Goal: Task Accomplishment & Management: Manage account settings

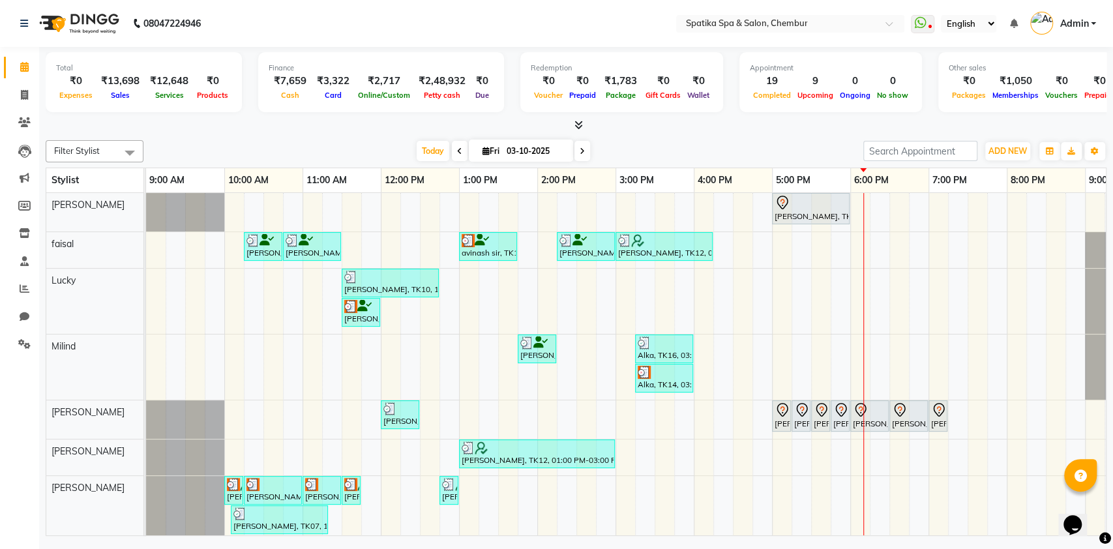
scroll to position [0, 57]
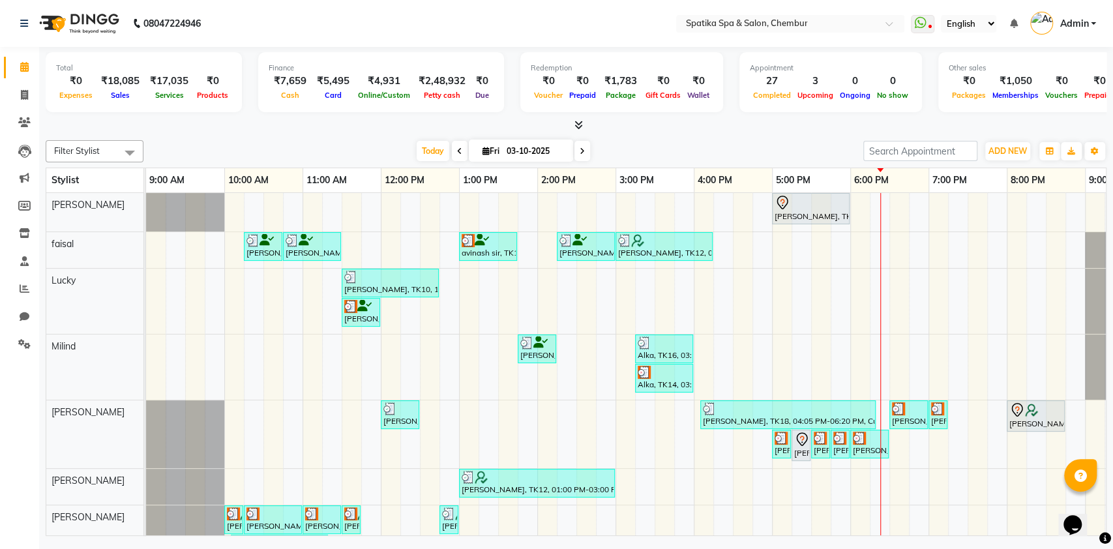
click at [580, 149] on icon at bounding box center [582, 151] width 5 height 8
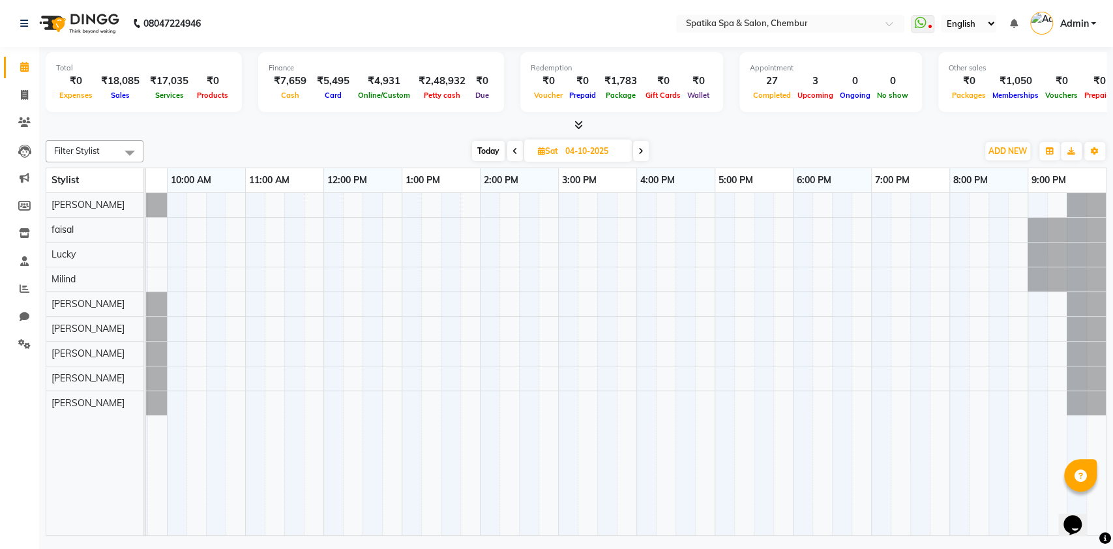
click at [643, 153] on icon at bounding box center [640, 151] width 5 height 8
click at [512, 147] on icon at bounding box center [514, 151] width 5 height 8
click at [513, 147] on icon at bounding box center [515, 151] width 5 height 8
type input "03-10-2025"
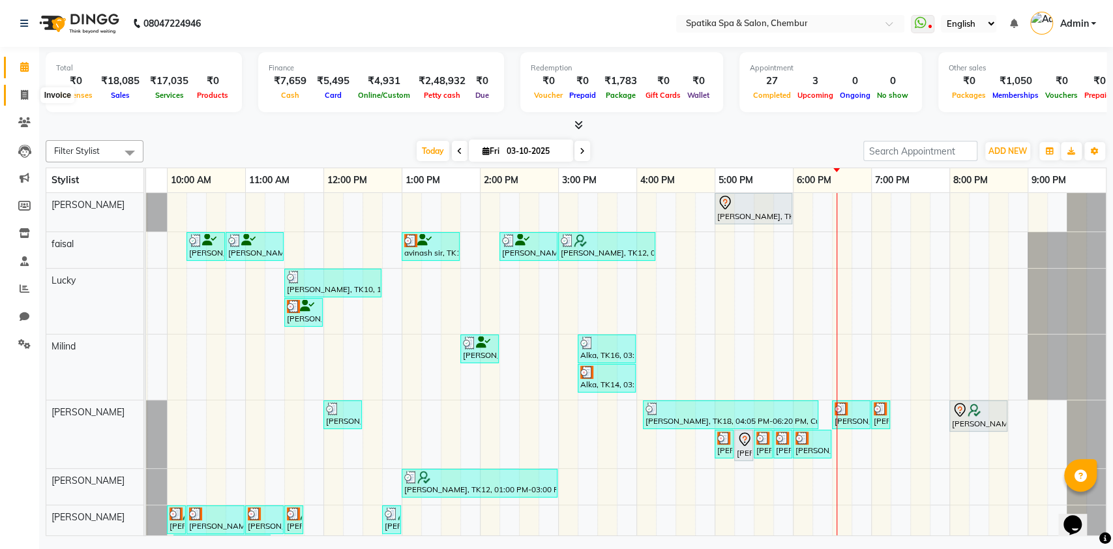
click at [19, 90] on span at bounding box center [24, 95] width 23 height 15
select select "service"
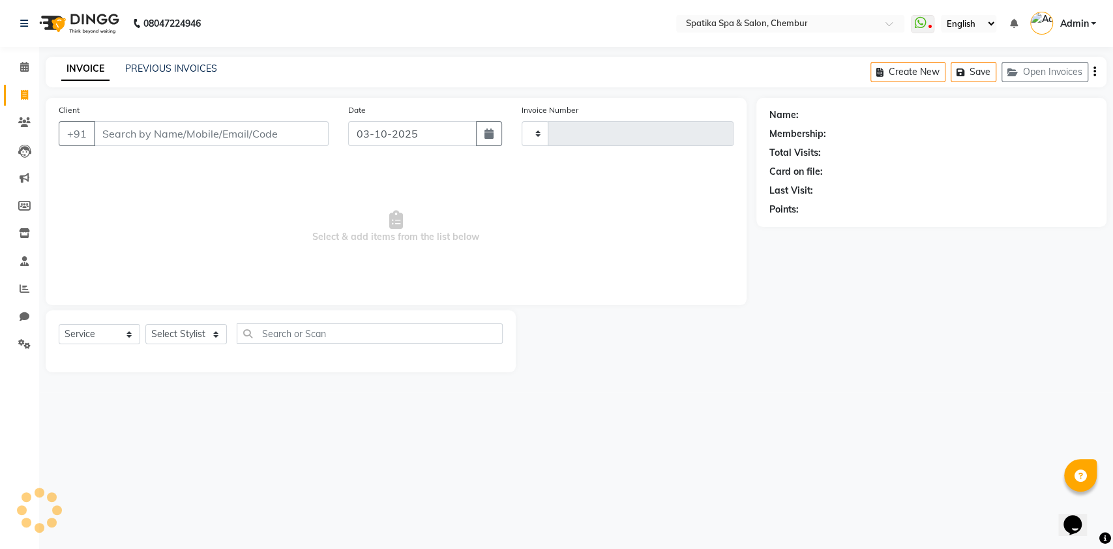
type input "2536"
select select "631"
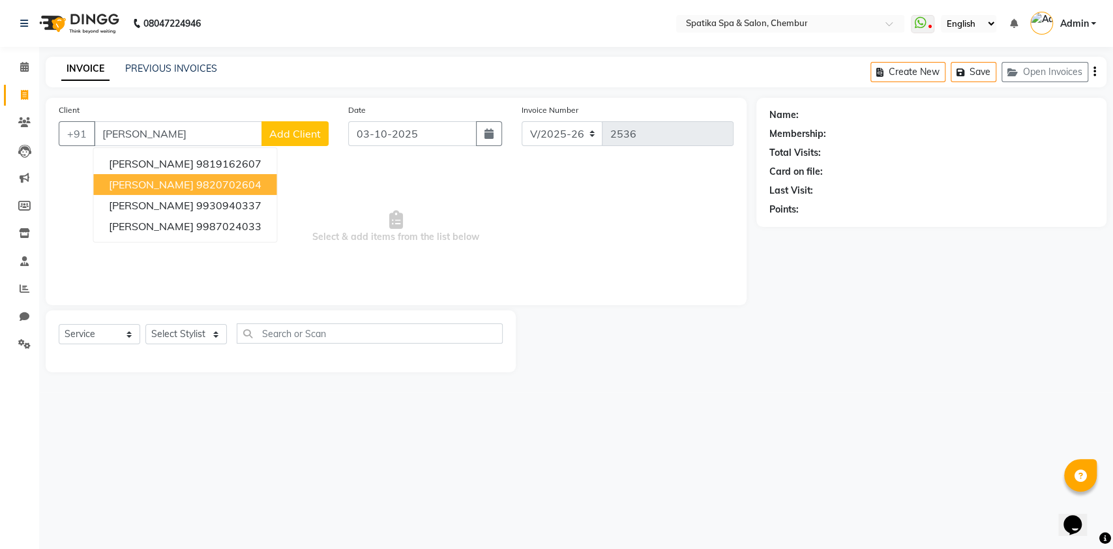
click at [188, 176] on button "Harshad kale 9820702604" at bounding box center [184, 184] width 183 height 21
type input "9820702604"
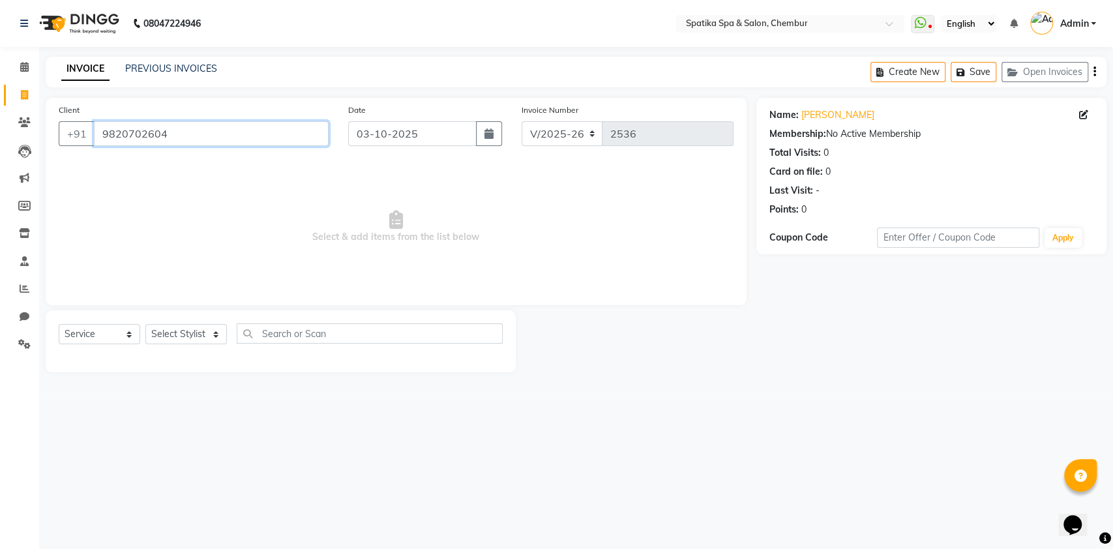
click at [163, 128] on input "9820702604" at bounding box center [211, 133] width 235 height 25
click at [180, 63] on link "PREVIOUS INVOICES" at bounding box center [171, 69] width 92 height 12
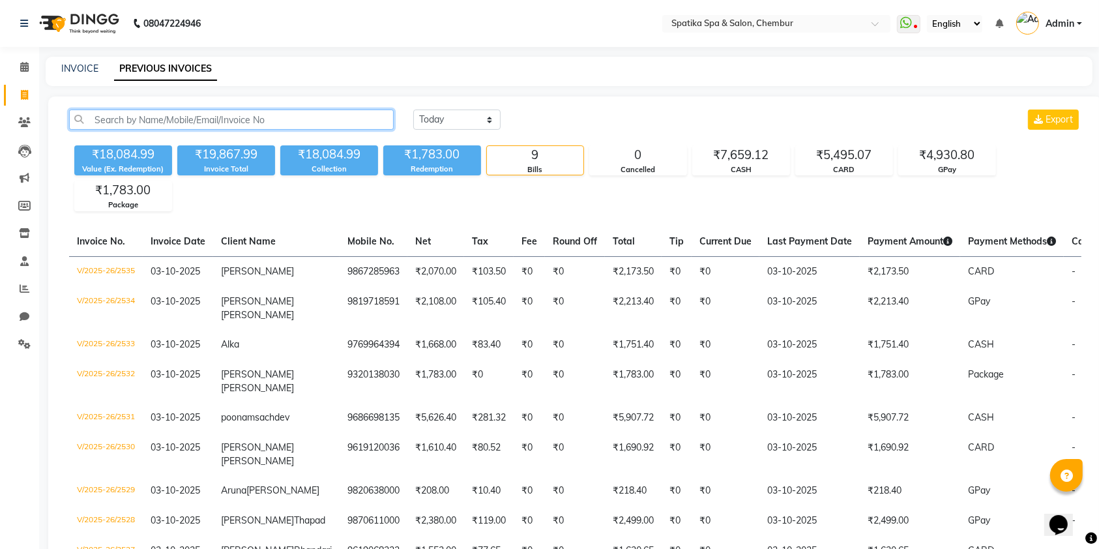
click at [355, 119] on input "text" at bounding box center [231, 120] width 325 height 20
paste input "9820702604"
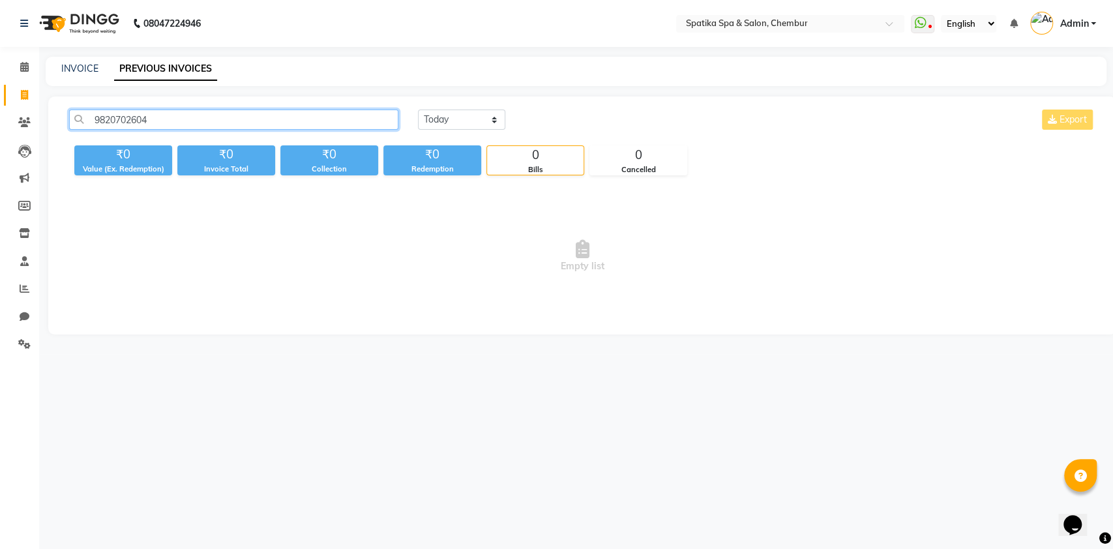
type input "9820702604"
click at [323, 121] on input "9820702604" at bounding box center [233, 120] width 329 height 20
click at [634, 156] on div "0" at bounding box center [638, 155] width 97 height 18
click at [522, 160] on div "0" at bounding box center [535, 155] width 97 height 18
click at [329, 129] on input "9820702604" at bounding box center [233, 120] width 329 height 20
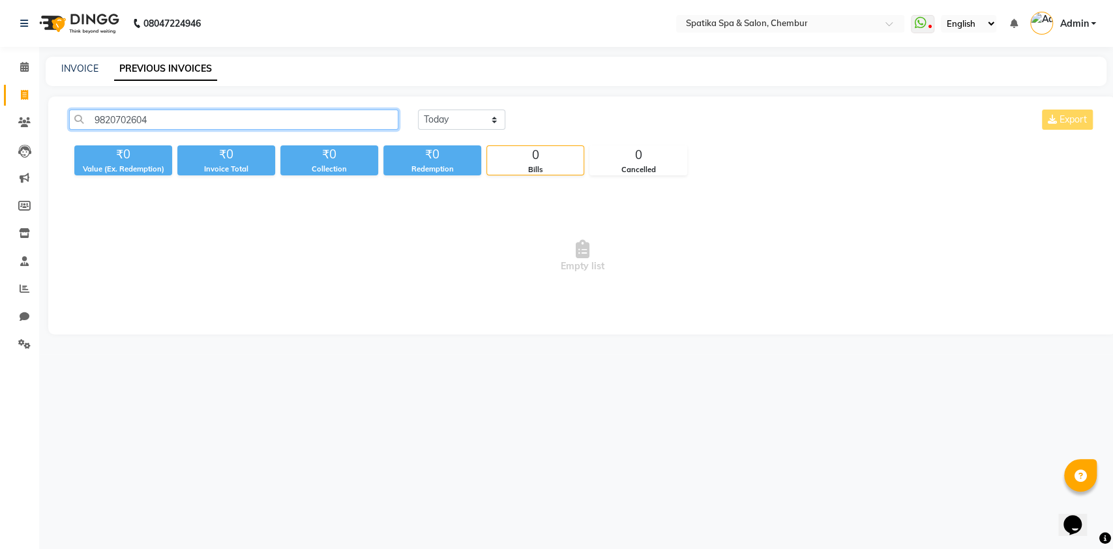
click at [329, 129] on input "9820702604" at bounding box center [233, 120] width 329 height 20
paste input "9820702604"
type input "9820702604"
click at [24, 65] on icon at bounding box center [24, 67] width 8 height 10
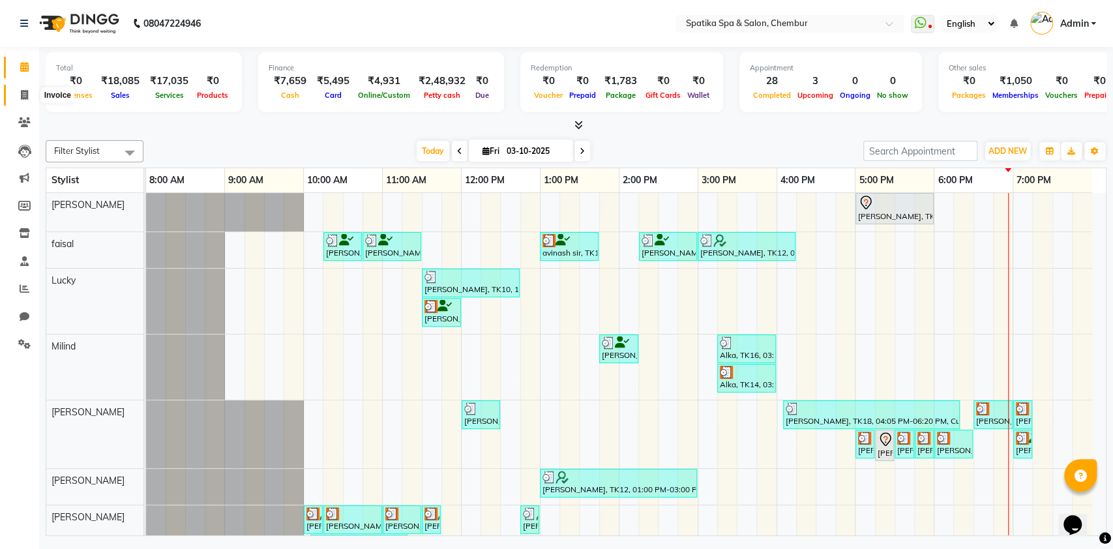
click at [26, 98] on icon at bounding box center [24, 95] width 7 height 10
select select "service"
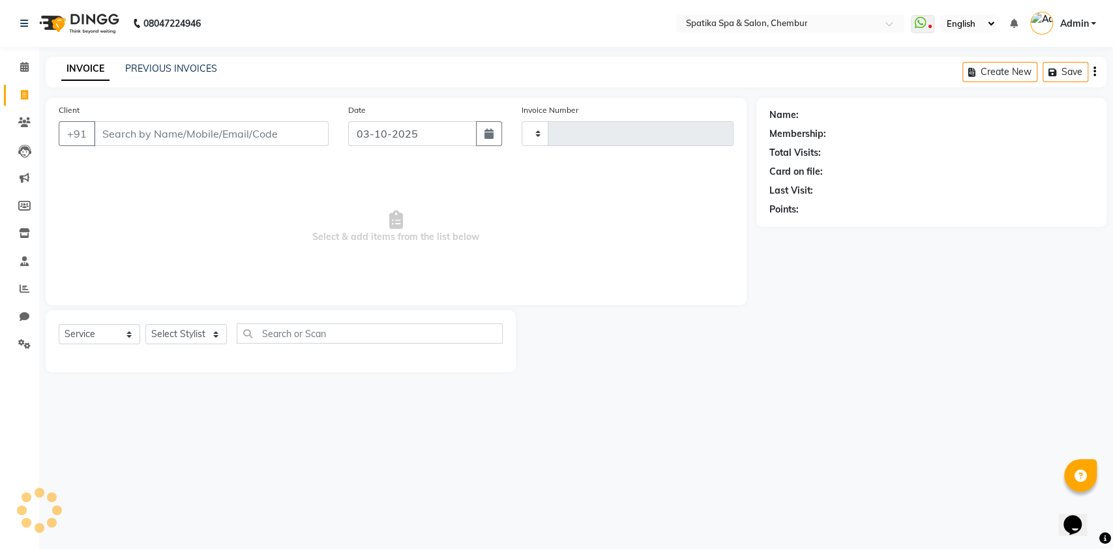
type input "2536"
select select "631"
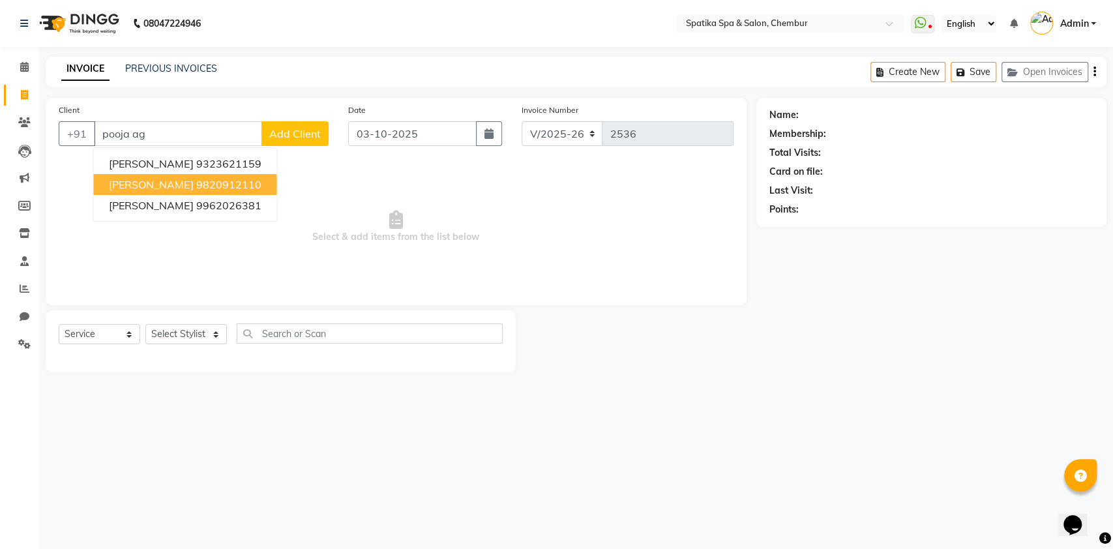
click at [203, 186] on ngb-highlight "9820912110" at bounding box center [228, 184] width 65 height 13
type input "9820912110"
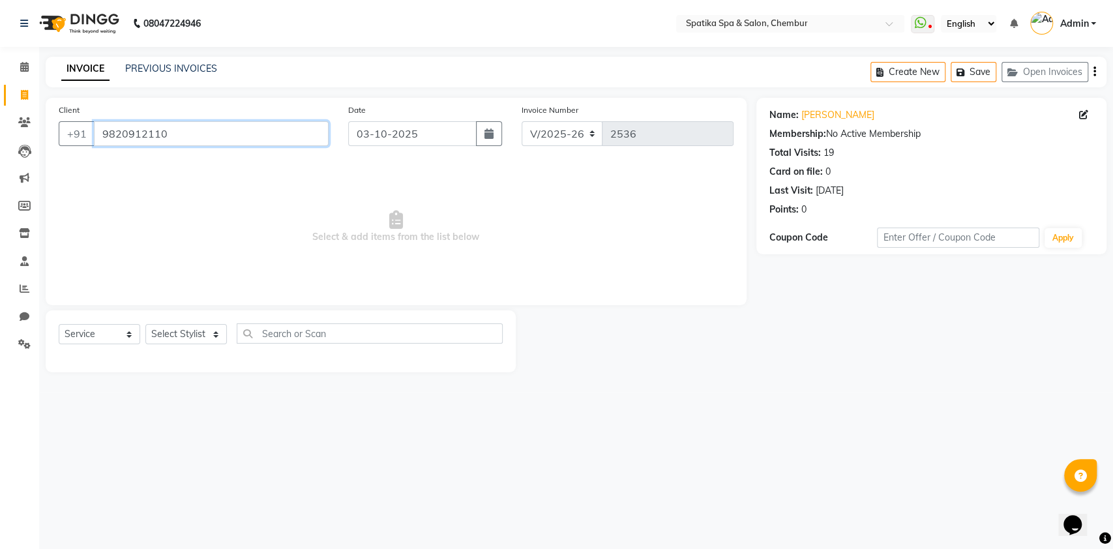
click at [174, 140] on input "9820912110" at bounding box center [211, 133] width 235 height 25
click at [173, 65] on link "PREVIOUS INVOICES" at bounding box center [171, 69] width 92 height 12
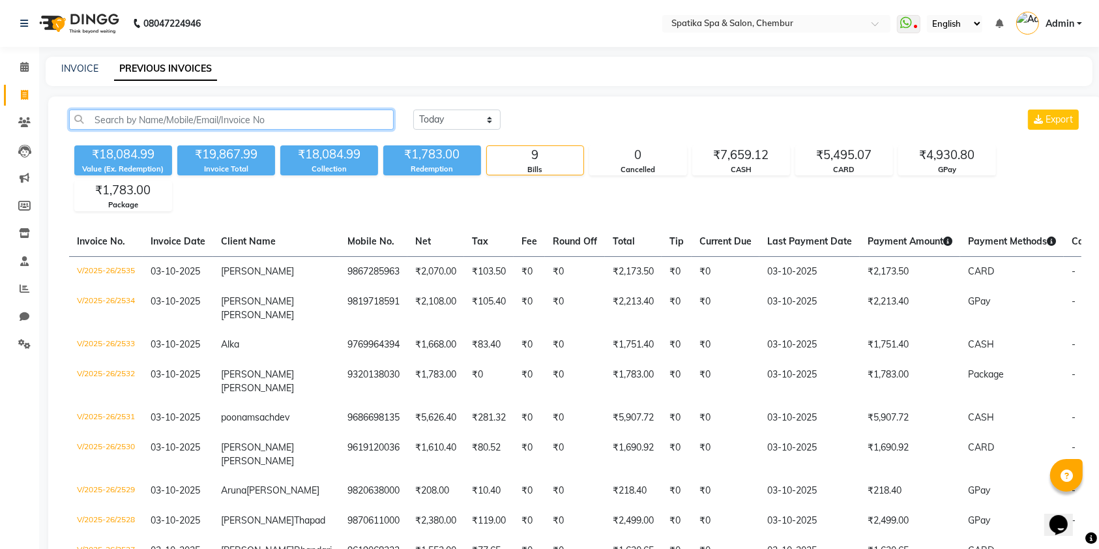
click at [303, 125] on input "text" at bounding box center [231, 120] width 325 height 20
paste input "9820912110"
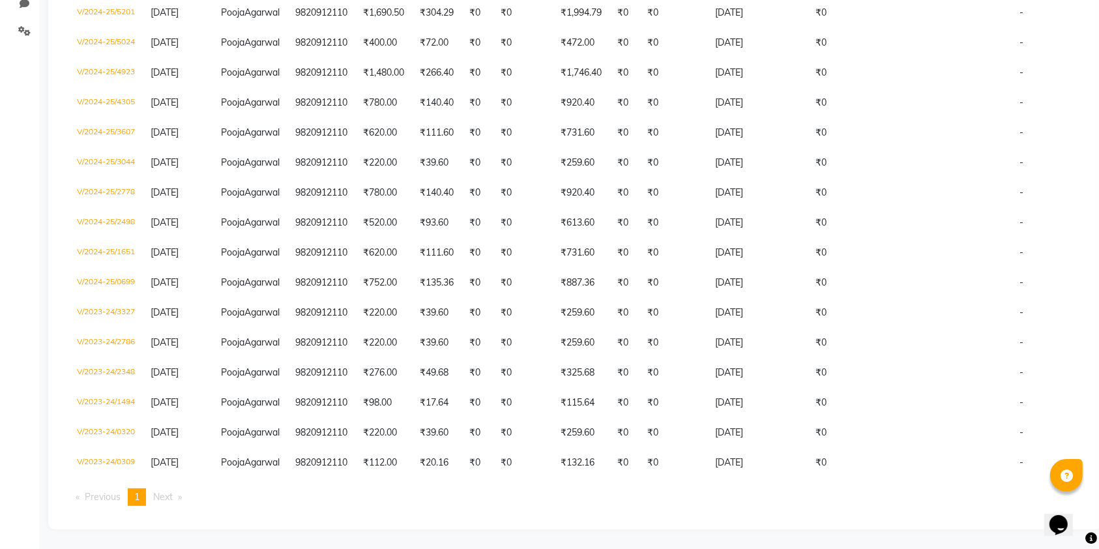
scroll to position [344, 0]
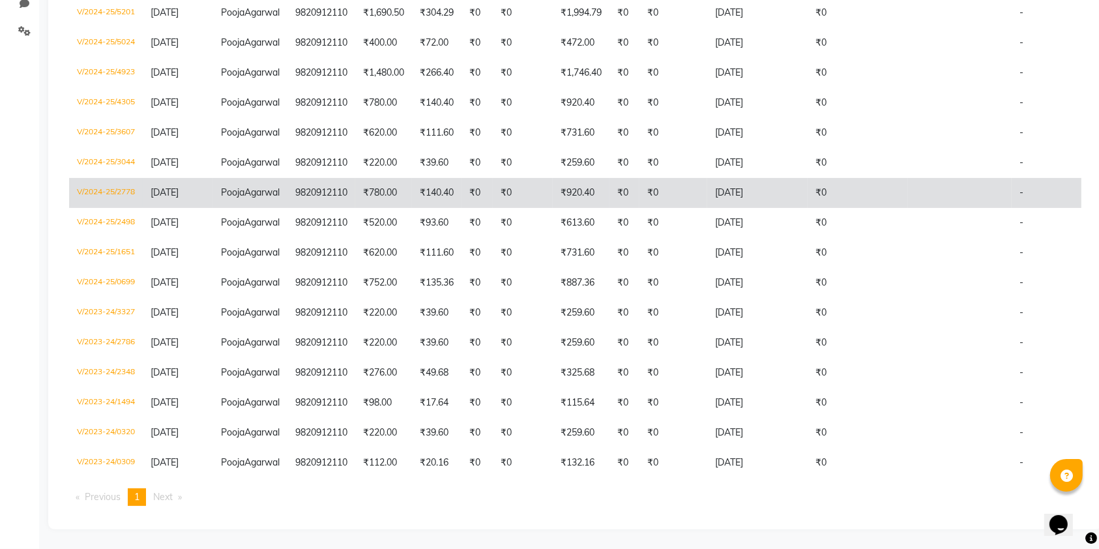
type input "9820912110"
click at [125, 208] on td "V/2024-25/2778" at bounding box center [106, 193] width 74 height 30
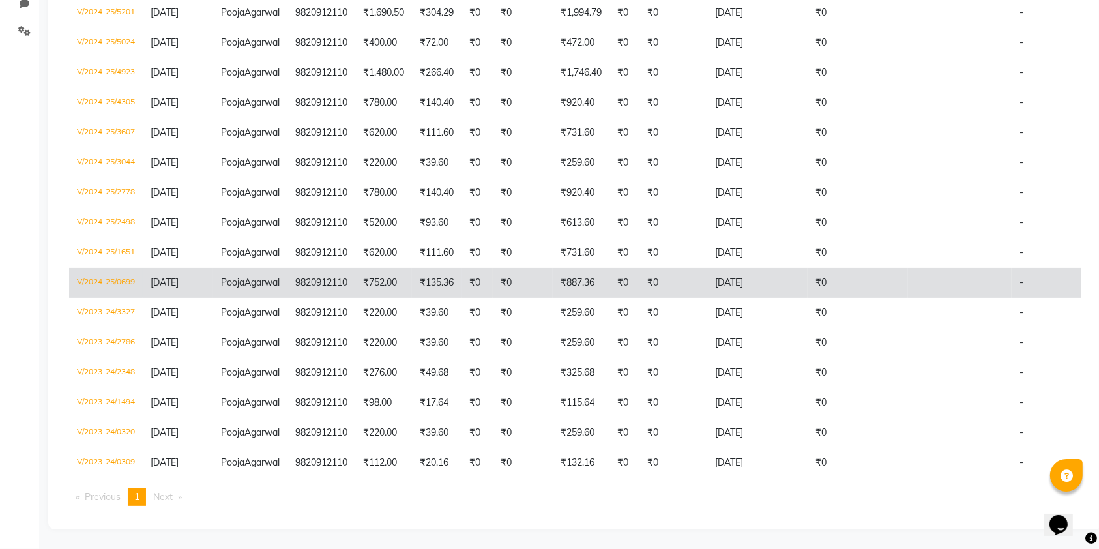
click at [112, 298] on td "V/2024-25/0699" at bounding box center [106, 283] width 74 height 30
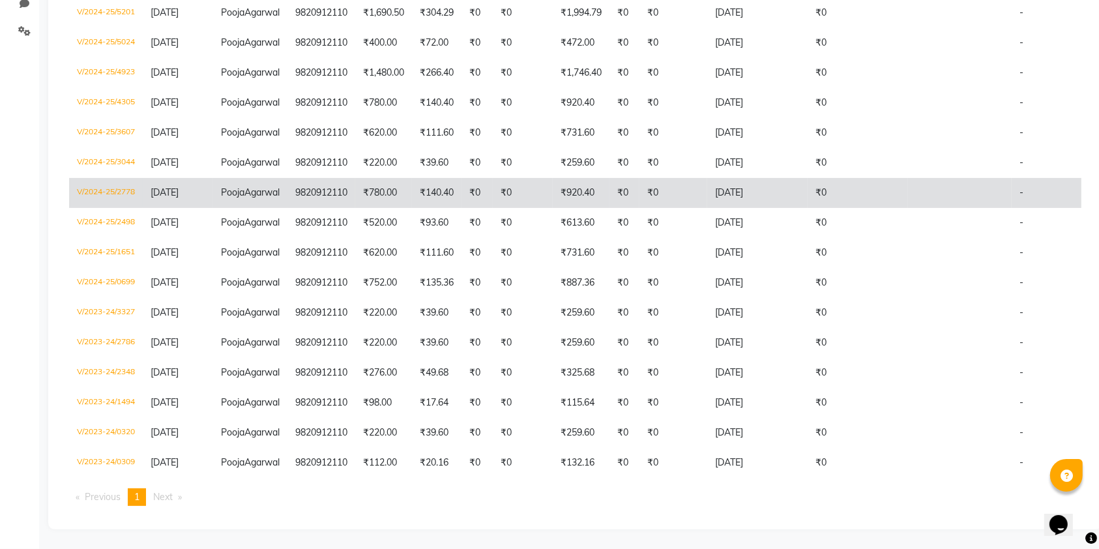
click at [124, 208] on td "V/2024-25/2778" at bounding box center [106, 193] width 74 height 30
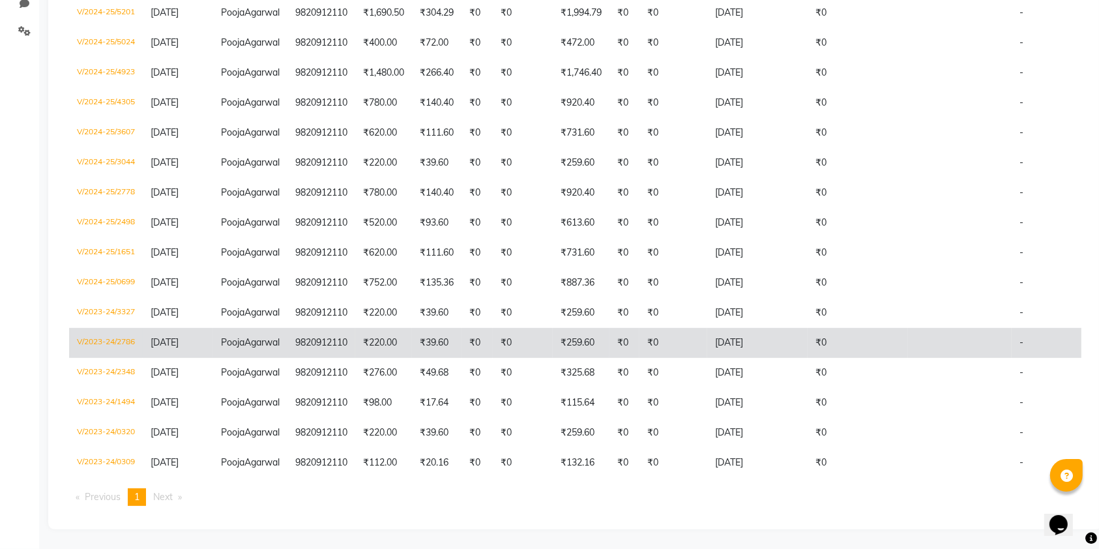
click at [105, 358] on td "V/2023-24/2786" at bounding box center [106, 343] width 74 height 30
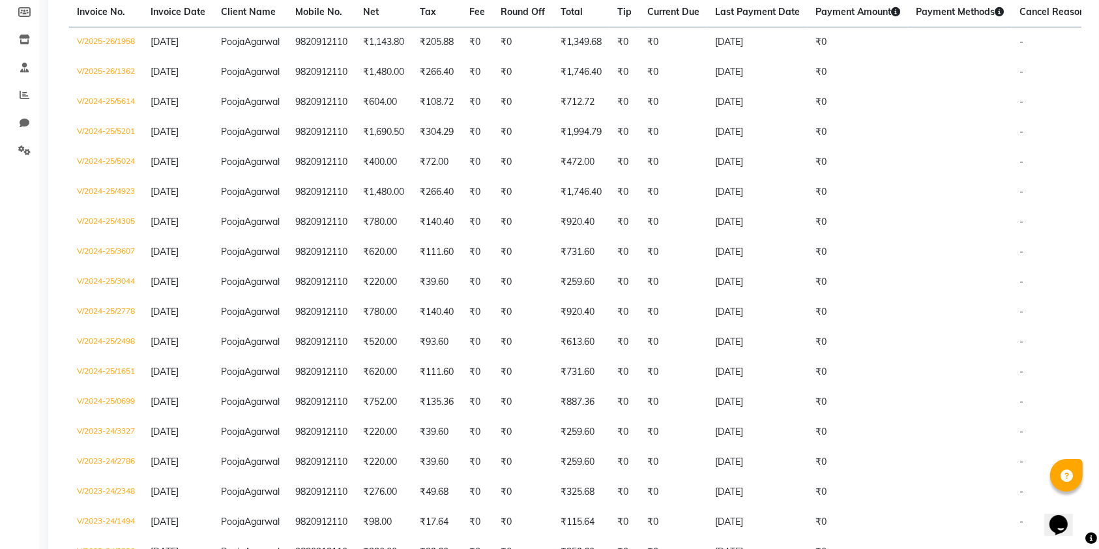
scroll to position [192, 0]
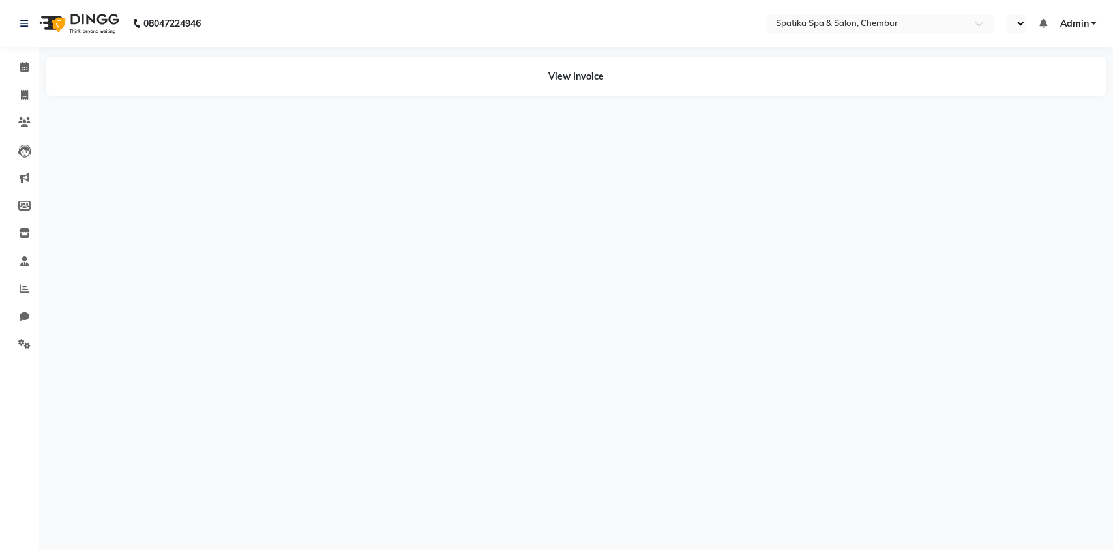
select select "en"
